Goal: Transaction & Acquisition: Book appointment/travel/reservation

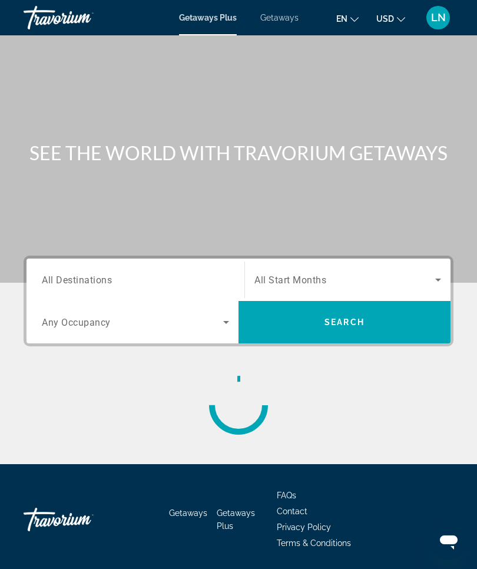
scroll to position [5, 0]
click at [289, 13] on span "Getaways" at bounding box center [279, 17] width 38 height 9
click at [432, 280] on icon "Search widget" at bounding box center [438, 280] width 14 height 14
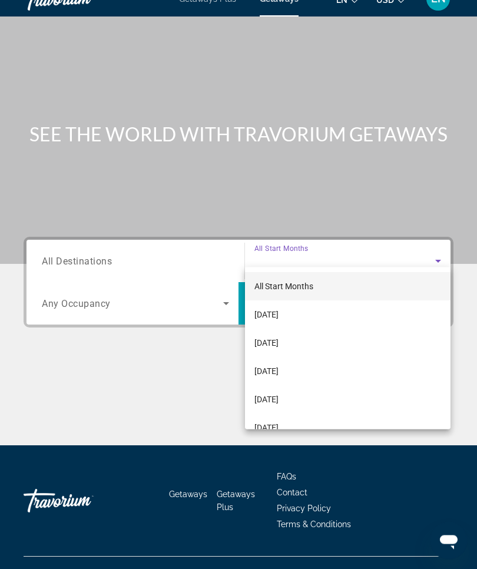
scroll to position [41, 0]
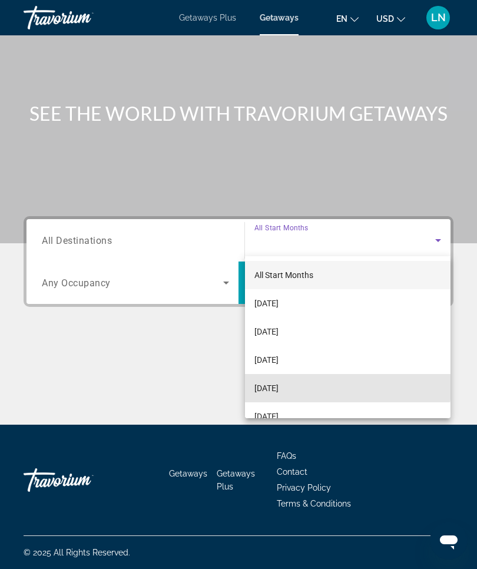
click at [313, 387] on mat-option "[DATE]" at bounding box center [347, 388] width 205 height 28
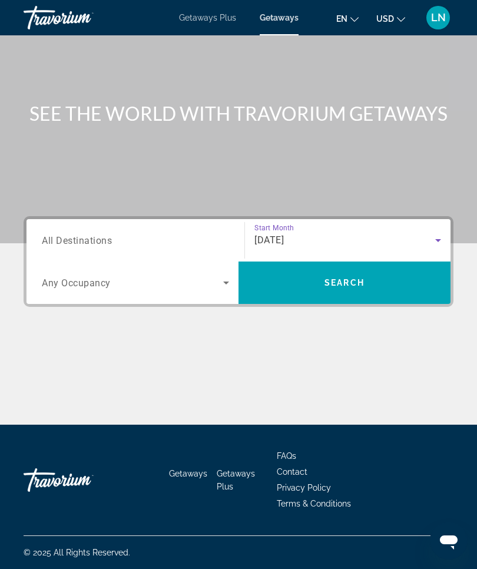
click at [128, 237] on input "Destination All Destinations" at bounding box center [135, 241] width 187 height 14
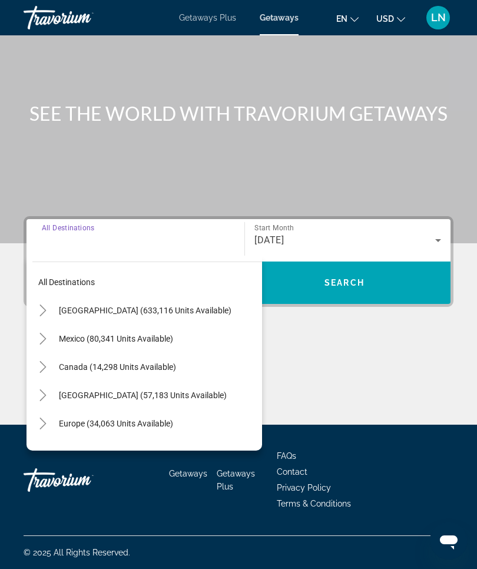
click at [71, 242] on input "Destination All Destinations" at bounding box center [135, 241] width 187 height 14
click at [176, 306] on span "[GEOGRAPHIC_DATA] (633,116 units available)" at bounding box center [145, 310] width 173 height 9
type input "**********"
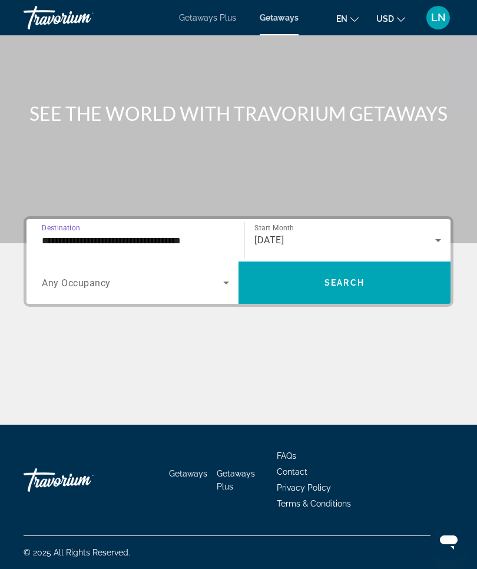
click at [229, 282] on icon "Search widget" at bounding box center [226, 283] width 14 height 14
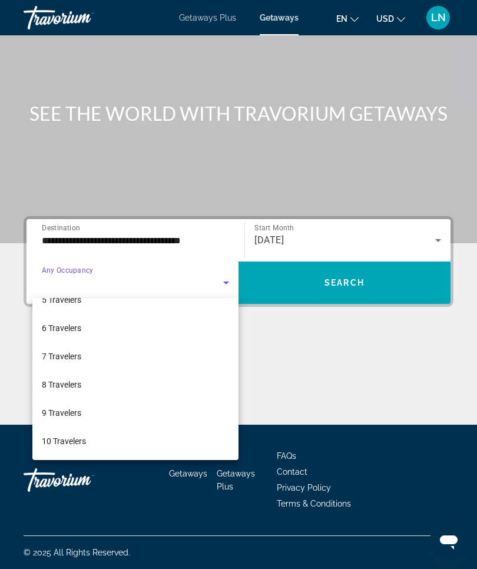
scroll to position [130, 0]
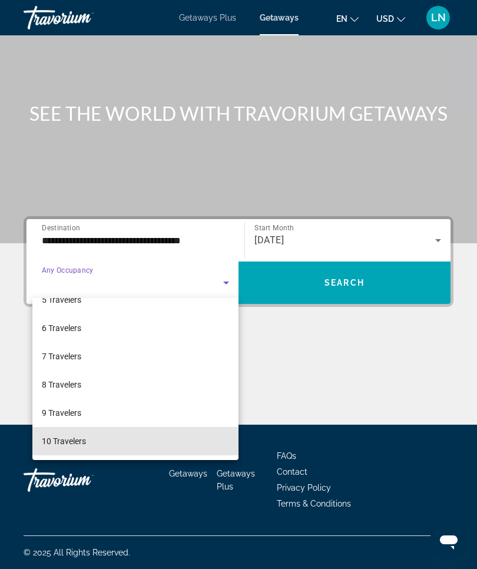
click at [61, 436] on span "10 Travelers" at bounding box center [64, 441] width 44 height 14
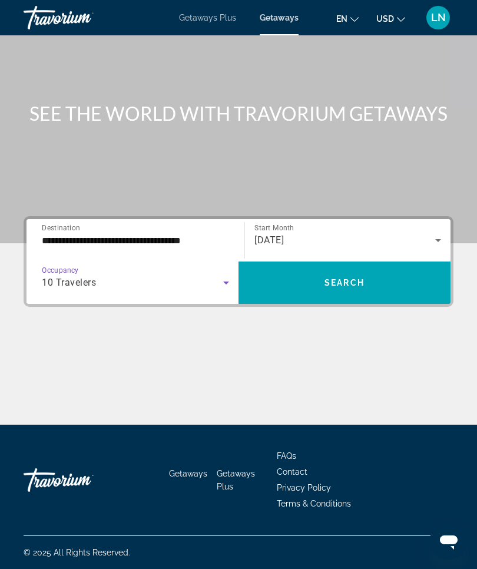
click at [330, 285] on span "Search" at bounding box center [344, 282] width 40 height 9
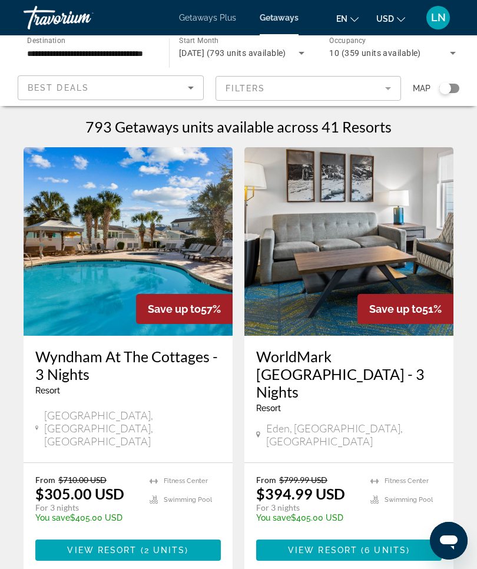
click at [396, 123] on div "793 Getaways units available across 41 Resorts" at bounding box center [239, 127] width 430 height 18
click at [385, 126] on h1 "793 Getaways units available across 41 Resorts" at bounding box center [238, 127] width 306 height 18
click at [389, 125] on h1 "793 Getaways units available across 41 Resorts" at bounding box center [238, 127] width 306 height 18
click at [274, 128] on h1 "793 Getaways units available across 41 Resorts" at bounding box center [238, 127] width 306 height 18
click at [386, 130] on h1 "793 Getaways units available across 41 Resorts" at bounding box center [238, 127] width 306 height 18
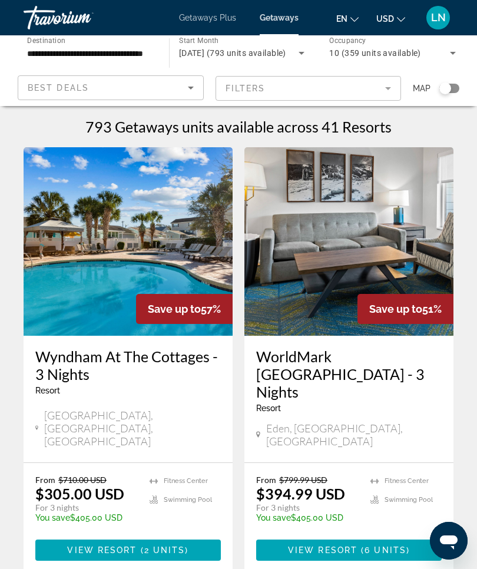
click at [354, 130] on h1 "793 Getaways units available across 41 Resorts" at bounding box center [238, 127] width 306 height 18
click at [382, 130] on h1 "793 Getaways units available across 41 Resorts" at bounding box center [238, 127] width 306 height 18
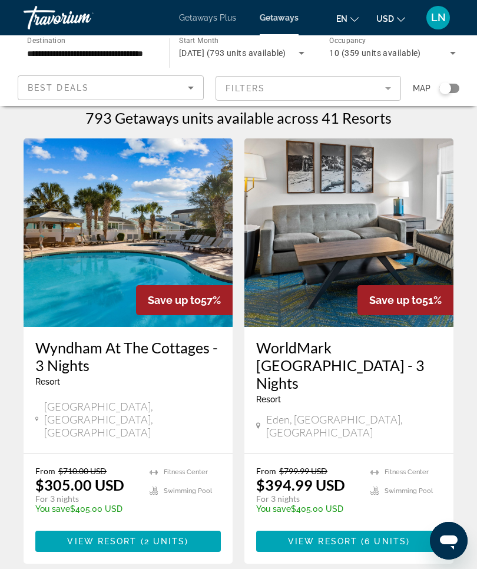
click at [380, 87] on mat-form-field "Filters" at bounding box center [308, 88] width 186 height 25
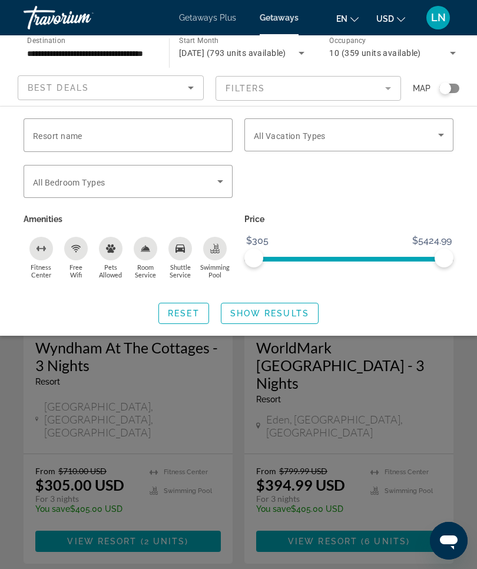
click at [88, 135] on div "Resort name" at bounding box center [128, 135] width 190 height 34
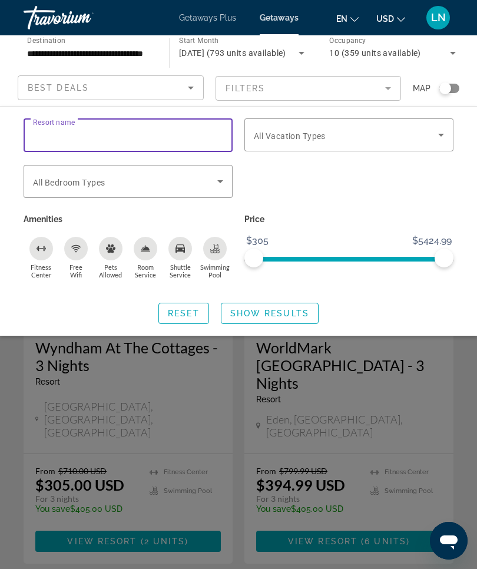
scroll to position [8, 0]
type input "*"
